Goal: Task Accomplishment & Management: Manage account settings

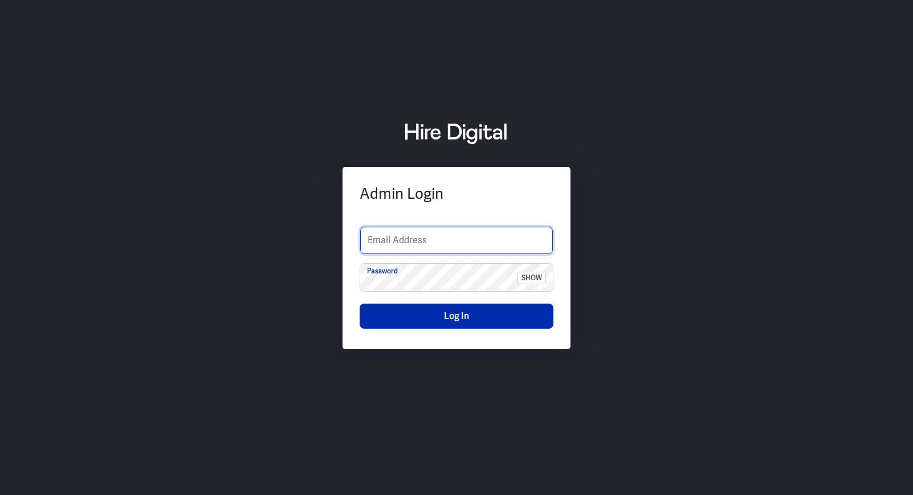
type input "crish.agay@hiredigital.com"
click at [489, 310] on button "Log In" at bounding box center [457, 316] width 194 height 25
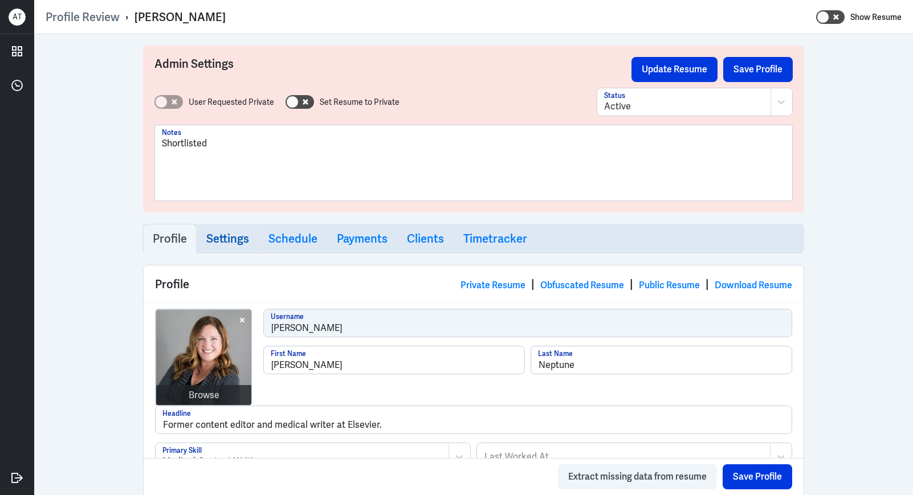
click at [218, 248] on link "Settings" at bounding box center [228, 239] width 62 height 30
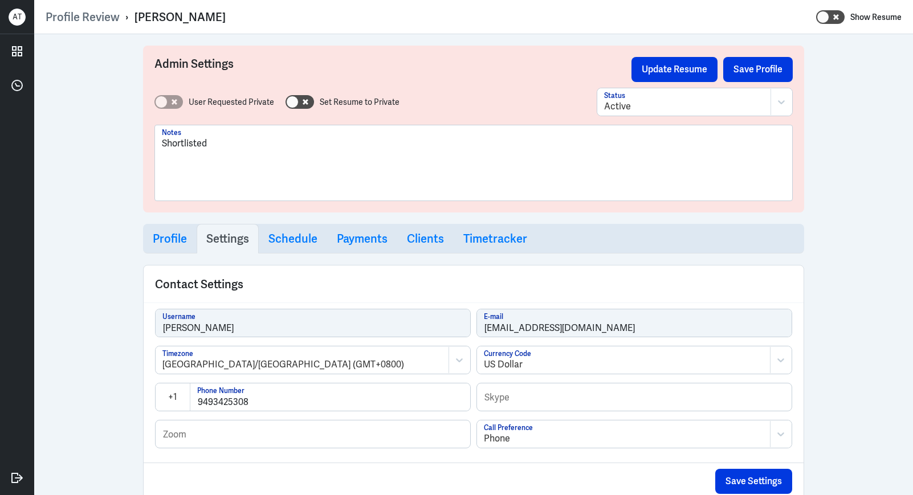
select select "20"
click at [190, 246] on link "Profile" at bounding box center [170, 239] width 54 height 30
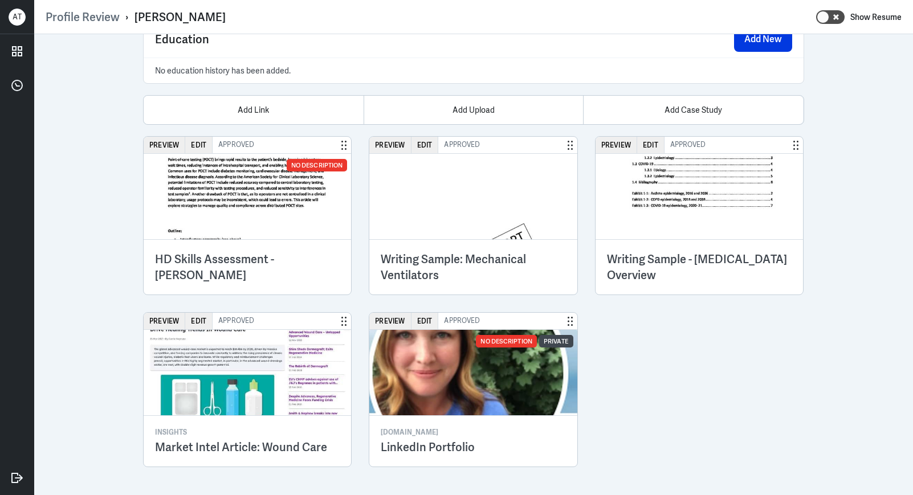
scroll to position [1596, 0]
click at [314, 194] on img at bounding box center [248, 196] width 208 height 86
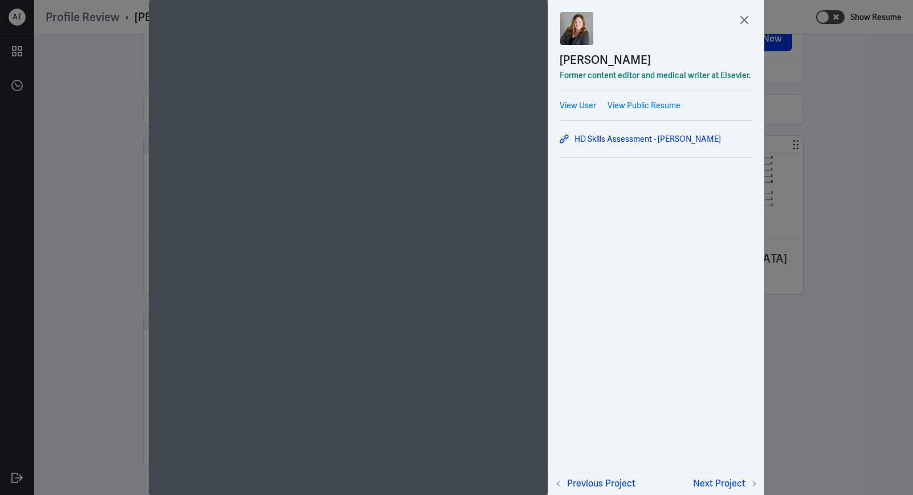
click at [820, 89] on div at bounding box center [456, 247] width 913 height 495
